Goal: Transaction & Acquisition: Purchase product/service

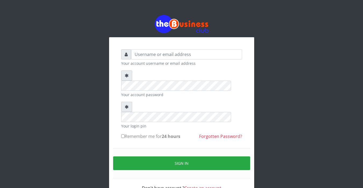
type input "Sarahadesode"
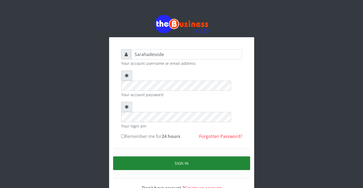
click at [157, 157] on button "Sign in" at bounding box center [181, 164] width 137 height 14
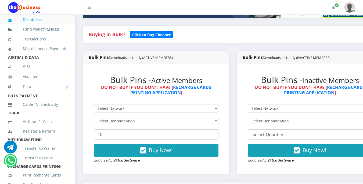
scroll to position [113, 0]
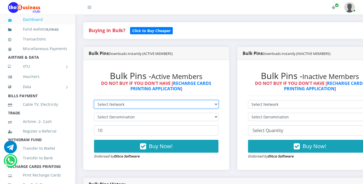
click at [214, 105] on select "Select Network MTN Globacom 9Mobile Airtel" at bounding box center [156, 104] width 124 height 8
select select "MTN"
click at [94, 101] on select "Select Network MTN Globacom 9Mobile Airtel" at bounding box center [156, 104] width 124 height 8
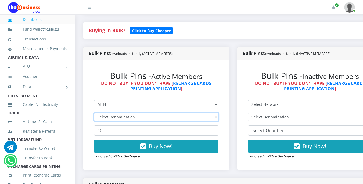
click at [211, 120] on select "Select Denomination" at bounding box center [156, 117] width 124 height 8
click at [94, 114] on select "Select Denomination" at bounding box center [156, 117] width 124 height 8
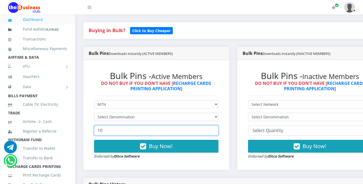
click at [195, 132] on input "10" at bounding box center [156, 131] width 124 height 10
type input "1"
type input "50"
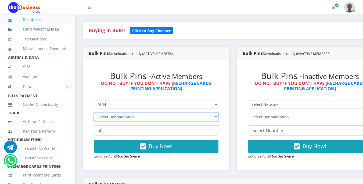
click at [218, 118] on select "Select Denomination" at bounding box center [156, 117] width 124 height 8
click at [214, 117] on select "Select Denomination" at bounding box center [156, 117] width 124 height 8
click at [94, 114] on select "Select Denomination" at bounding box center [156, 117] width 124 height 8
drag, startPoint x: 216, startPoint y: 119, endPoint x: 224, endPoint y: 119, distance: 8.1
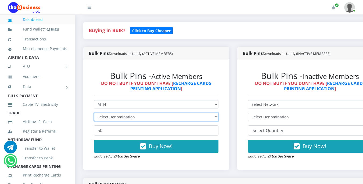
click at [216, 119] on select "Select Denomination" at bounding box center [156, 117] width 124 height 8
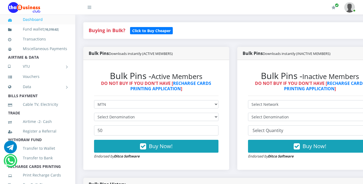
click at [229, 127] on div "Bulk Pins - Active Members DO NOT BUY IF YOU DON'T HAVE [ RECHARGE CARDS PRINTI…" at bounding box center [156, 115] width 146 height 110
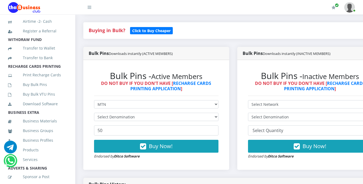
scroll to position [108, 0]
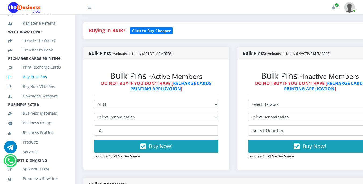
click at [38, 83] on link "Buy Bulk Pins" at bounding box center [37, 77] width 59 height 12
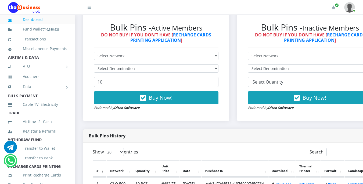
scroll to position [158, 0]
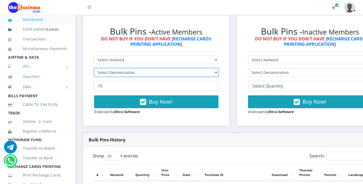
click at [218, 74] on select "Select Denomination" at bounding box center [156, 72] width 124 height 8
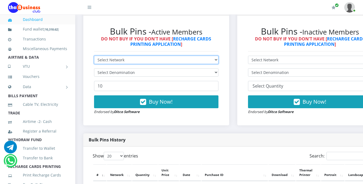
click at [218, 61] on select "Select Network MTN Globacom 9Mobile Airtel" at bounding box center [156, 60] width 124 height 8
select select "MTN"
click at [94, 57] on select "Select Network MTN Globacom 9Mobile Airtel" at bounding box center [156, 60] width 124 height 8
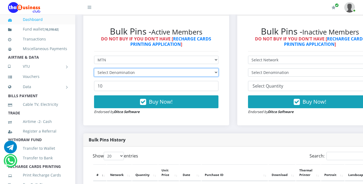
click at [217, 75] on select "Select Denomination" at bounding box center [156, 72] width 124 height 8
select select "96.99-100"
click at [94, 69] on select "Select Denomination MTN NGN100 - ₦96.99 MTN NGN200 - ₦193.98 MTN NGN400 - ₦387.…" at bounding box center [156, 72] width 124 height 8
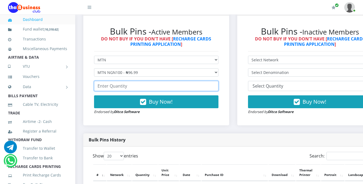
click at [201, 87] on input "number" at bounding box center [156, 86] width 124 height 10
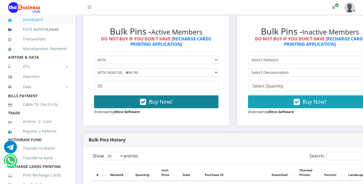
click at [161, 104] on span "Buy Now!" at bounding box center [161, 101] width 24 height 7
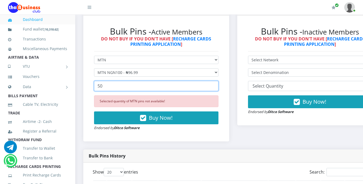
click at [141, 86] on input "50" at bounding box center [156, 86] width 124 height 10
type input "5"
type input "40"
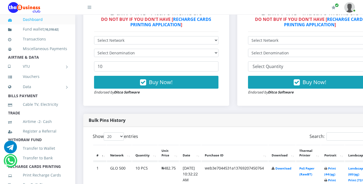
drag, startPoint x: 367, startPoint y: 10, endPoint x: 367, endPoint y: 43, distance: 33.3
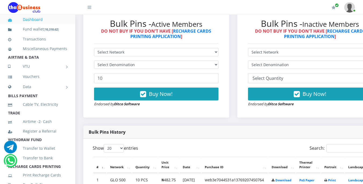
scroll to position [132, 0]
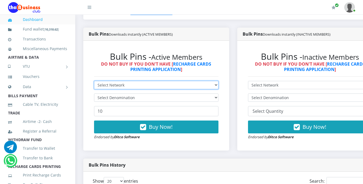
click at [195, 87] on select "Select Network MTN Globacom 9Mobile Airtel" at bounding box center [156, 85] width 124 height 8
select select "MTN"
click at [94, 82] on select "Select Network MTN Globacom 9Mobile Airtel" at bounding box center [156, 85] width 124 height 8
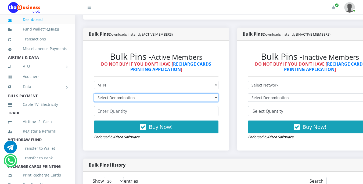
click at [191, 98] on select "Select Denomination MTN NGN100 - ₦96.99 MTN NGN200 - ₦193.98 MTN NGN400 - ₦387.…" at bounding box center [156, 98] width 124 height 8
select select "193.98-200"
click at [94, 95] on select "Select Denomination MTN NGN100 - ₦96.99 MTN NGN200 - ₦193.98 MTN NGN400 - ₦387.…" at bounding box center [156, 98] width 124 height 8
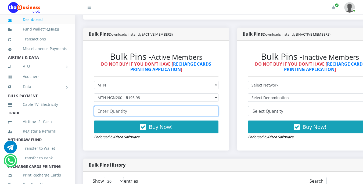
click at [180, 112] on input "number" at bounding box center [156, 111] width 124 height 10
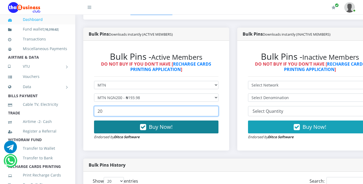
type input "20"
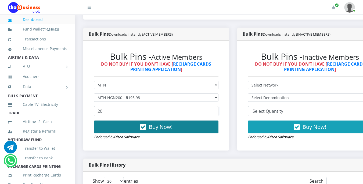
click at [157, 129] on span "Buy Now!" at bounding box center [161, 127] width 24 height 7
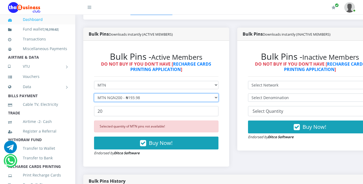
click at [175, 99] on select "Select Denomination MTN NGN100 - ₦96.99 MTN NGN200 - ₦193.98 MTN NGN400 - ₦387.…" at bounding box center [156, 98] width 124 height 8
select select "96.99-100"
click at [94, 95] on select "Select Denomination MTN NGN100 - ₦96.99 MTN NGN200 - ₦193.98 MTN NGN400 - ₦387.…" at bounding box center [156, 98] width 124 height 8
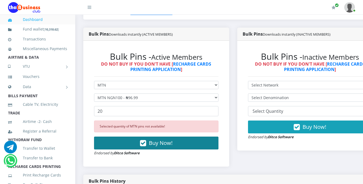
click at [151, 144] on span "Buy Now!" at bounding box center [161, 143] width 24 height 7
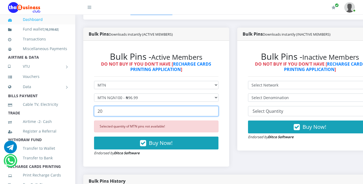
click at [154, 112] on input "20" at bounding box center [156, 111] width 124 height 10
type input "2"
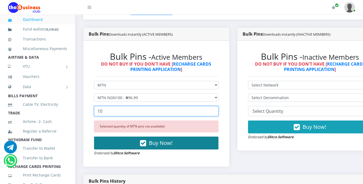
type input "10"
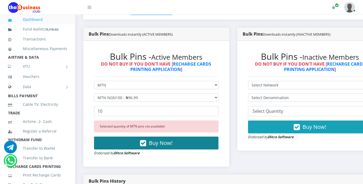
click at [155, 143] on span "Buy Now!" at bounding box center [161, 143] width 24 height 7
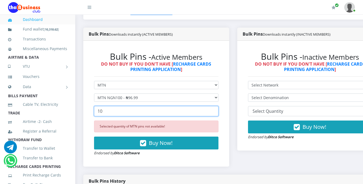
click at [161, 114] on input "10" at bounding box center [156, 111] width 124 height 10
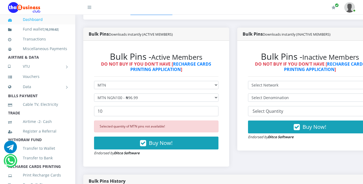
click at [191, 155] on div "Selected quantity of MTN pins not available! Buy Now! Endorsed by Ditco Software" at bounding box center [156, 138] width 124 height 35
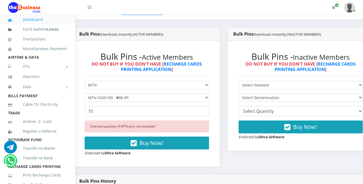
scroll to position [132, 35]
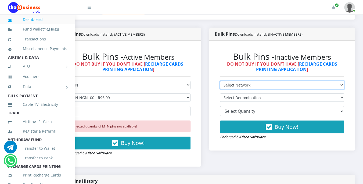
click at [299, 86] on select "Select Network MTN Globacom 9Mobile Airtel" at bounding box center [282, 85] width 124 height 8
select select "MTN"
click at [220, 82] on select "Select Network MTN Globacom 9Mobile Airtel" at bounding box center [282, 85] width 124 height 8
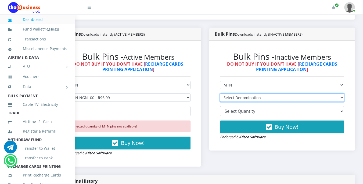
click at [299, 100] on select "Select Denomination" at bounding box center [282, 98] width 124 height 8
select select "97.3-100"
click at [220, 95] on select "Select Denomination MTN NGN100 - ₦97.30 MTN NGN200 - ₦194.60 MTN NGN400 - ₦389.…" at bounding box center [282, 98] width 124 height 8
click at [263, 99] on select "Select Denomination MTN NGN100 - ₦97.30 MTN NGN200 - ₦194.60 MTN NGN400 - ₦389.…" at bounding box center [282, 98] width 124 height 8
click at [220, 95] on select "Select Denomination MTN NGN100 - ₦97.30 MTN NGN200 - ₦194.60 MTN NGN400 - ₦389.…" at bounding box center [282, 98] width 124 height 8
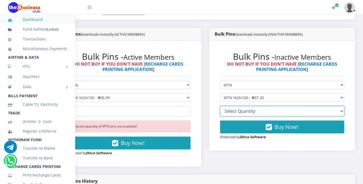
click at [256, 112] on select "10 20 30 40 44 (Online Printing, Portrait) 60 (Online Printing, Landscape) 70 (…" at bounding box center [282, 111] width 124 height 10
select select "20"
click at [220, 107] on select "10 20 30 40 44 (Online Printing, Portrait) 60 (Online Printing, Landscape) 70 (…" at bounding box center [282, 111] width 124 height 10
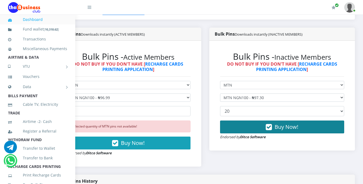
click at [260, 125] on button "Buy Now!" at bounding box center [282, 127] width 124 height 13
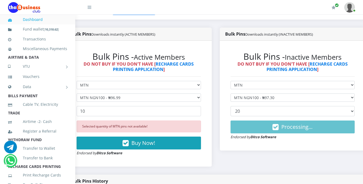
scroll to position [132, 36]
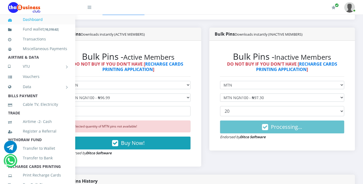
click at [331, 168] on div "Bulk Pins Downloads instantly (INACTIVE MEMBERS) Bulk Pins - Inactive Members D…" at bounding box center [282, 101] width 154 height 147
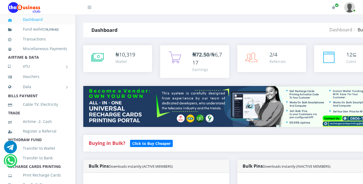
scroll to position [169, 0]
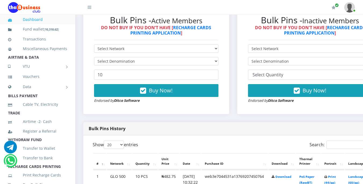
select select "MTN"
click at [94, 45] on select "Select Network MTN Globacom 9Mobile Airtel" at bounding box center [156, 49] width 124 height 8
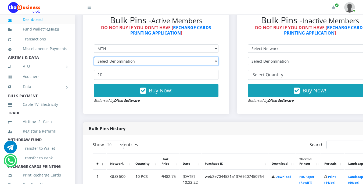
click at [214, 63] on select "Select Denomination" at bounding box center [156, 61] width 124 height 8
click at [213, 62] on select "Select Denomination MTN NGN100 - ₦96.99 MTN NGN200 - ₦193.98 MTN NGN400 - ₦387.…" at bounding box center [156, 61] width 124 height 8
select select "96.99-100"
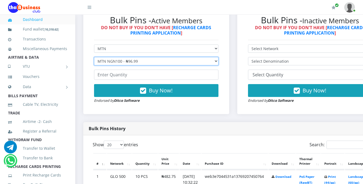
click at [94, 58] on select "Select Denomination MTN NGN100 - ₦96.99 MTN NGN200 - ₦193.98 MTN NGN400 - ₦387.…" at bounding box center [156, 61] width 124 height 8
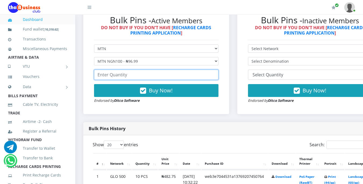
click at [186, 77] on input "number" at bounding box center [156, 75] width 124 height 10
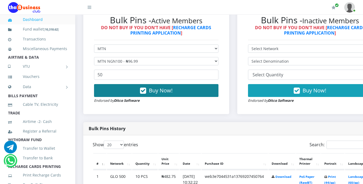
click at [177, 92] on button "Buy Now!" at bounding box center [156, 90] width 124 height 13
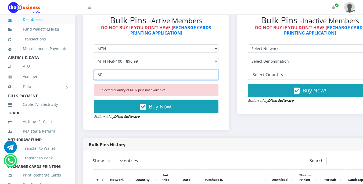
click at [161, 78] on input "50" at bounding box center [156, 75] width 124 height 10
type input "5"
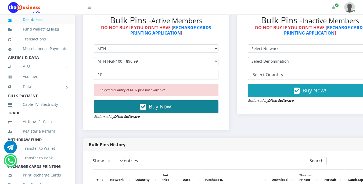
click at [169, 108] on span "Buy Now!" at bounding box center [161, 106] width 24 height 7
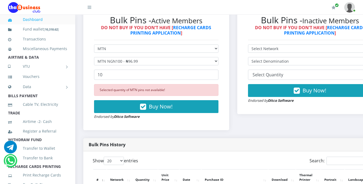
click at [178, 123] on div "Bulk Pins - Active Members DO NOT BUY IF YOU DON'T HAVE [ RECHARGE CARDS PRINTI…" at bounding box center [156, 67] width 135 height 115
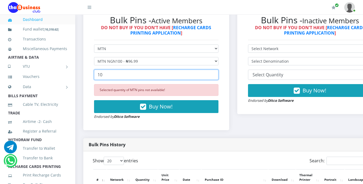
click at [166, 80] on input "10" at bounding box center [156, 75] width 124 height 10
type input "1"
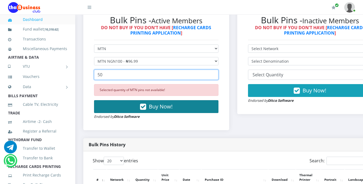
type input "50"
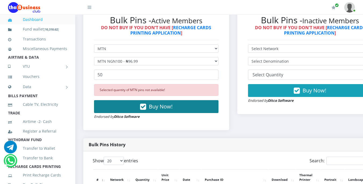
click at [172, 110] on span "Buy Now!" at bounding box center [161, 106] width 24 height 7
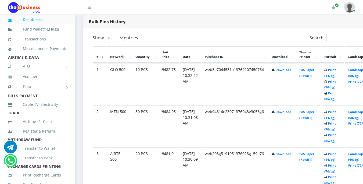
scroll to position [278, 0]
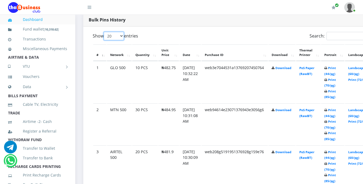
click at [122, 37] on select "20 50 100 All" at bounding box center [114, 36] width 20 height 8
click at [121, 36] on select "20 50 100 All" at bounding box center [114, 36] width 20 height 8
click at [158, 86] on td "₦482.75" at bounding box center [168, 82] width 21 height 42
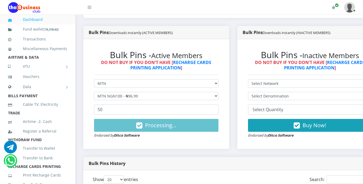
scroll to position [138, 0]
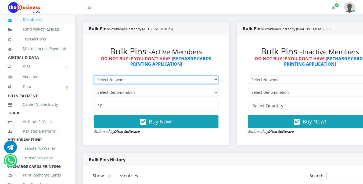
click at [214, 81] on select "Select Network MTN Globacom 9Mobile Airtel" at bounding box center [156, 80] width 124 height 8
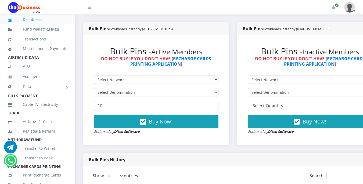
click at [227, 158] on div "Bulk Pins History" at bounding box center [232, 160] width 299 height 13
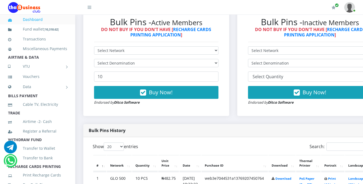
scroll to position [163, 0]
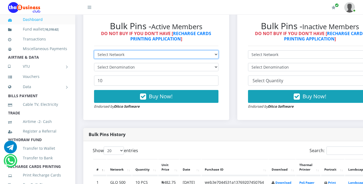
click at [204, 53] on select "Select Network MTN Globacom 9Mobile Airtel" at bounding box center [156, 54] width 124 height 8
select select "MTN"
click at [94, 51] on select "Select Network MTN Globacom 9Mobile Airtel" at bounding box center [156, 54] width 124 height 8
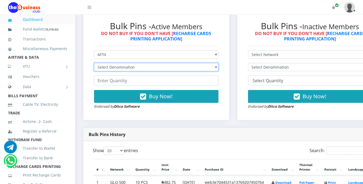
click at [201, 68] on select "Select Denomination MTN NGN100 - ₦96.99 MTN NGN200 - ₦193.98 MTN NGN400 - ₦387.…" at bounding box center [156, 67] width 124 height 8
select select "96.99-100"
click at [94, 64] on select "Select Denomination MTN NGN100 - ₦96.99 MTN NGN200 - ₦193.98 MTN NGN400 - ₦387.…" at bounding box center [156, 67] width 124 height 8
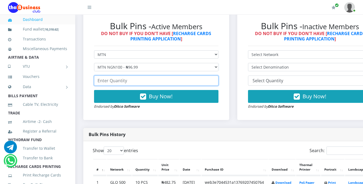
click at [187, 82] on input "number" at bounding box center [156, 81] width 124 height 10
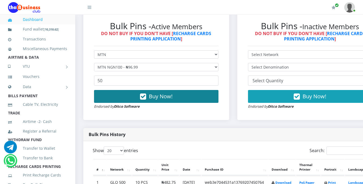
click at [191, 97] on button "Buy Now!" at bounding box center [156, 96] width 124 height 13
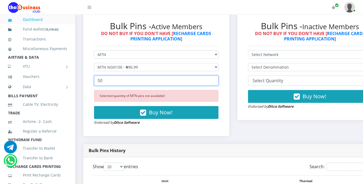
click at [161, 84] on input "50" at bounding box center [156, 81] width 124 height 10
type input "5"
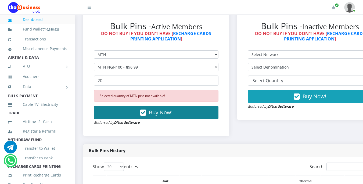
click at [171, 113] on span "Buy Now!" at bounding box center [161, 112] width 24 height 7
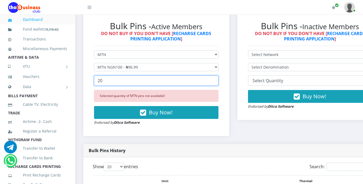
click at [150, 82] on input "20" at bounding box center [156, 81] width 124 height 10
type input "2"
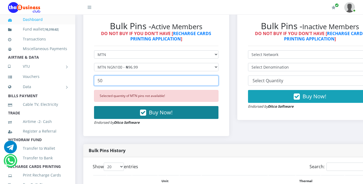
type input "50"
click at [152, 114] on span "Buy Now!" at bounding box center [161, 112] width 24 height 7
